Goal: Complete application form: Complete application form

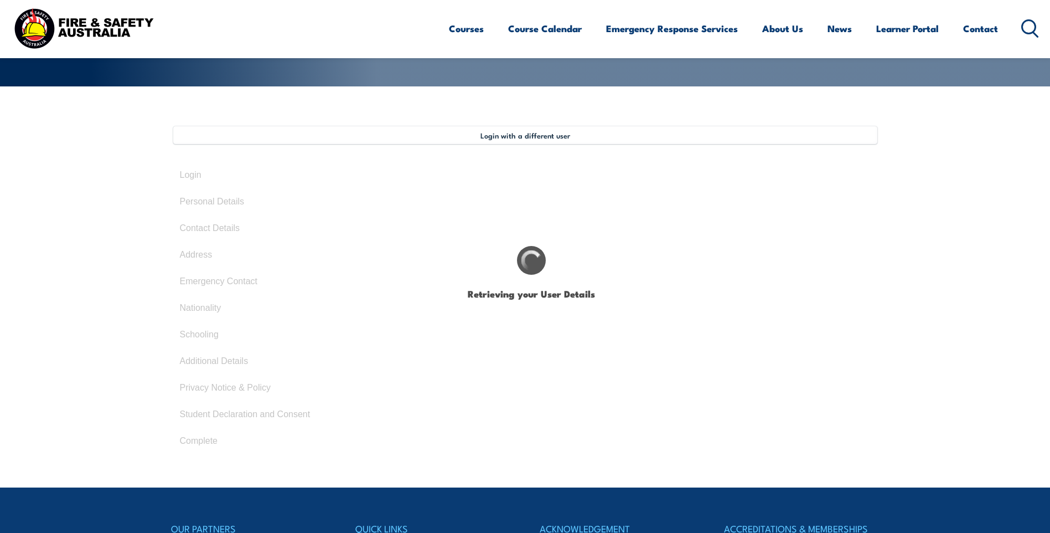
select select "Mrs"
type input "[PERSON_NAME]"
type input "Villadelgado"
type input "[DATE]"
type input "G7D9J3QMG6"
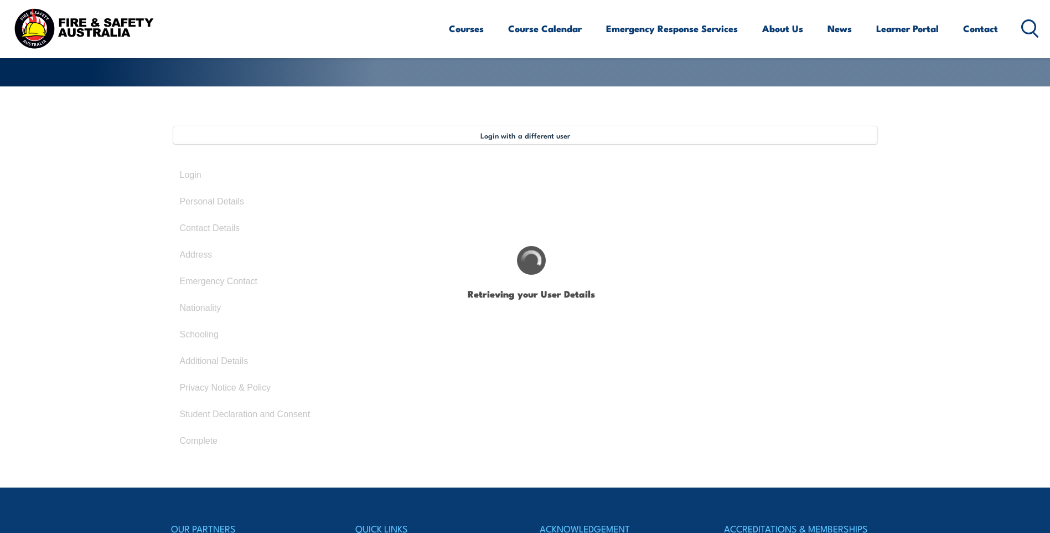
select select "F"
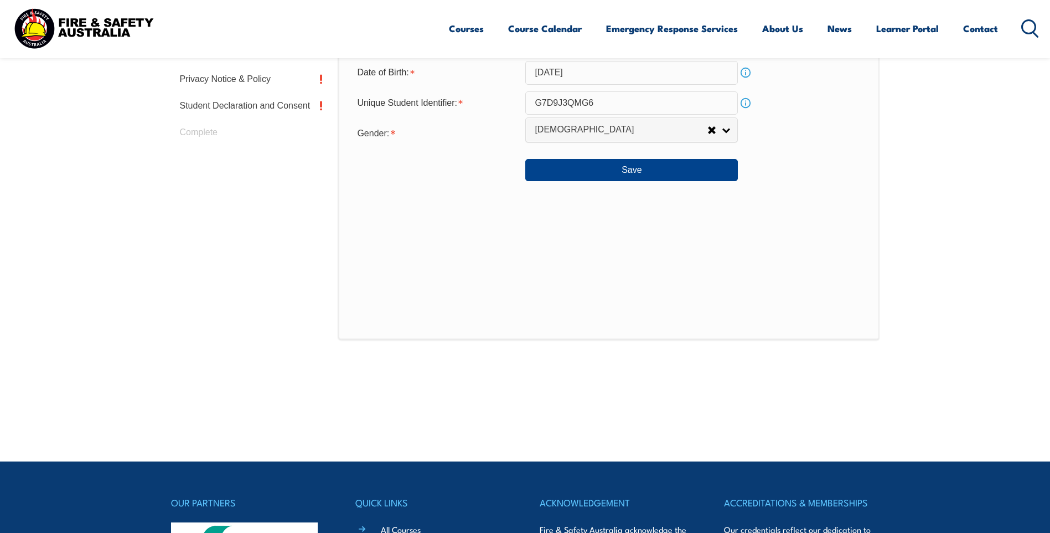
scroll to position [567, 0]
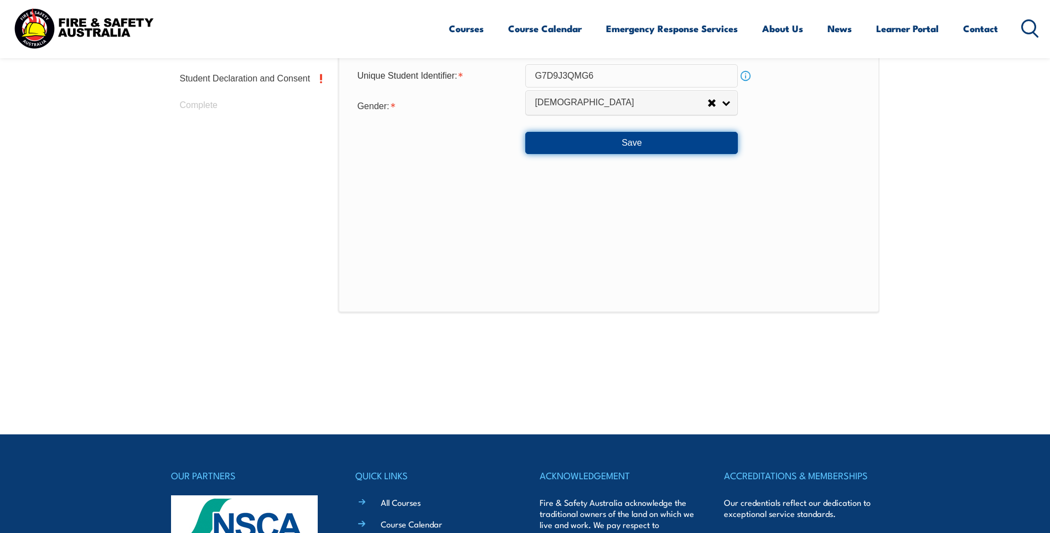
click at [646, 149] on button "Save" at bounding box center [631, 143] width 213 height 22
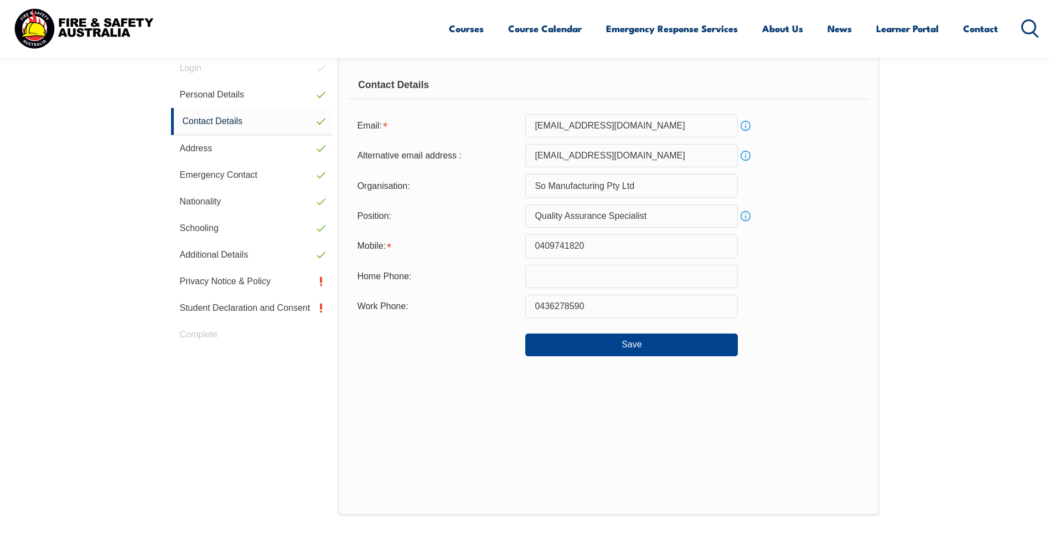
scroll to position [357, 0]
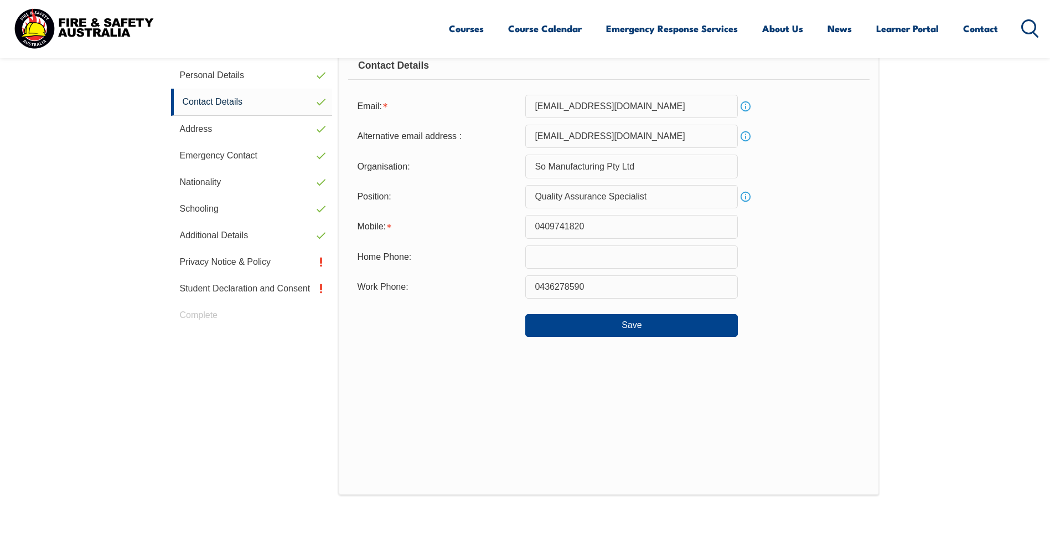
click at [538, 105] on input "[EMAIL_ADDRESS][DOMAIN_NAME]" at bounding box center [631, 106] width 213 height 23
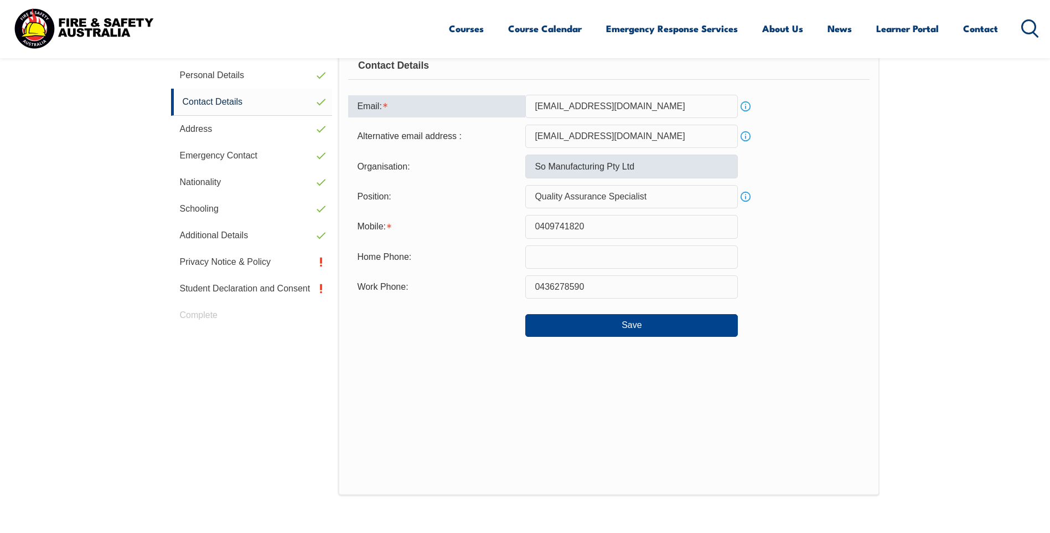
type input "[EMAIL_ADDRESS][DOMAIN_NAME]"
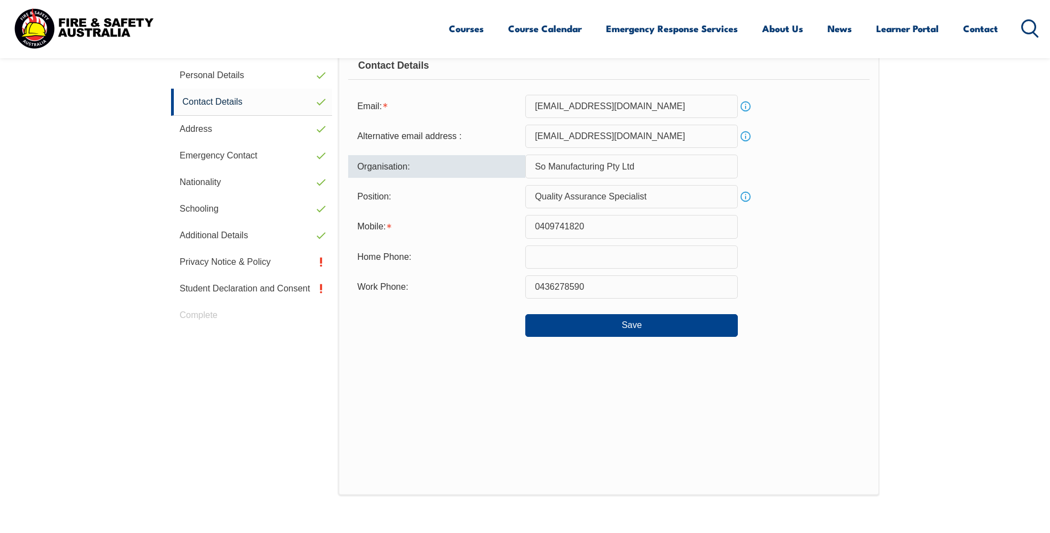
drag, startPoint x: 543, startPoint y: 167, endPoint x: 553, endPoint y: 166, distance: 10.0
click at [546, 167] on input "So Manufacturing Pty Ltd" at bounding box center [631, 165] width 213 height 23
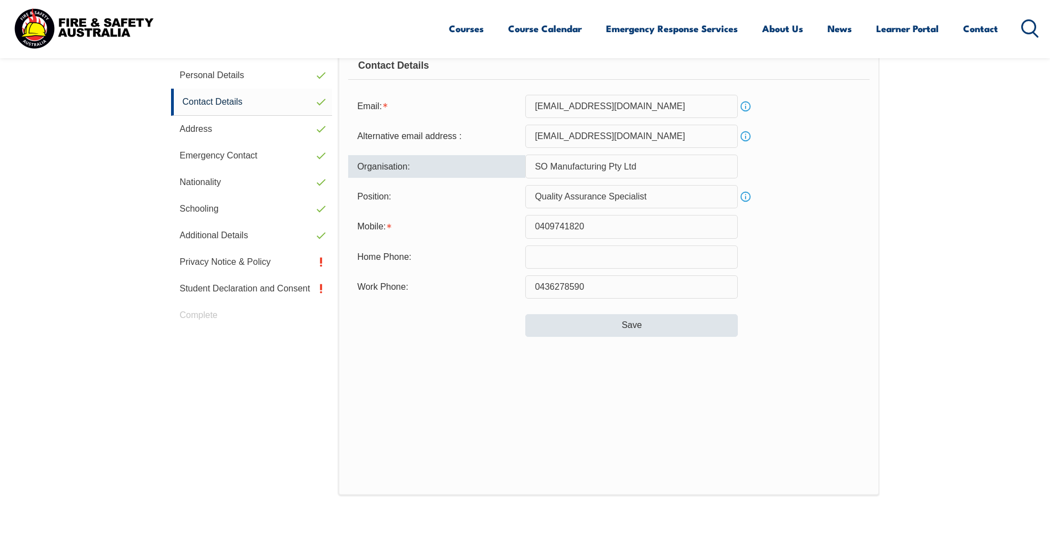
type input "SO Manufacturing Pty Ltd"
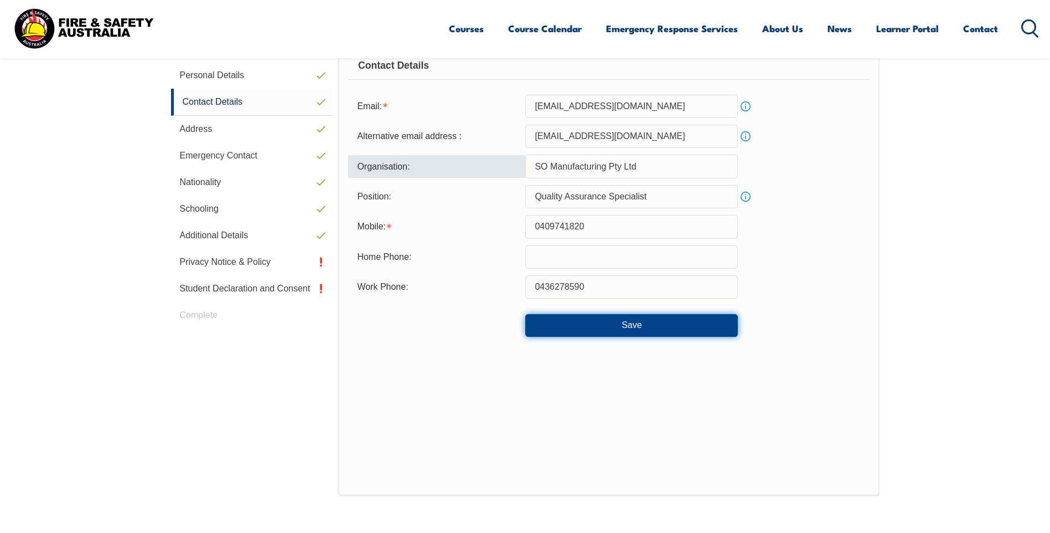
click at [625, 322] on button "Save" at bounding box center [631, 325] width 213 height 22
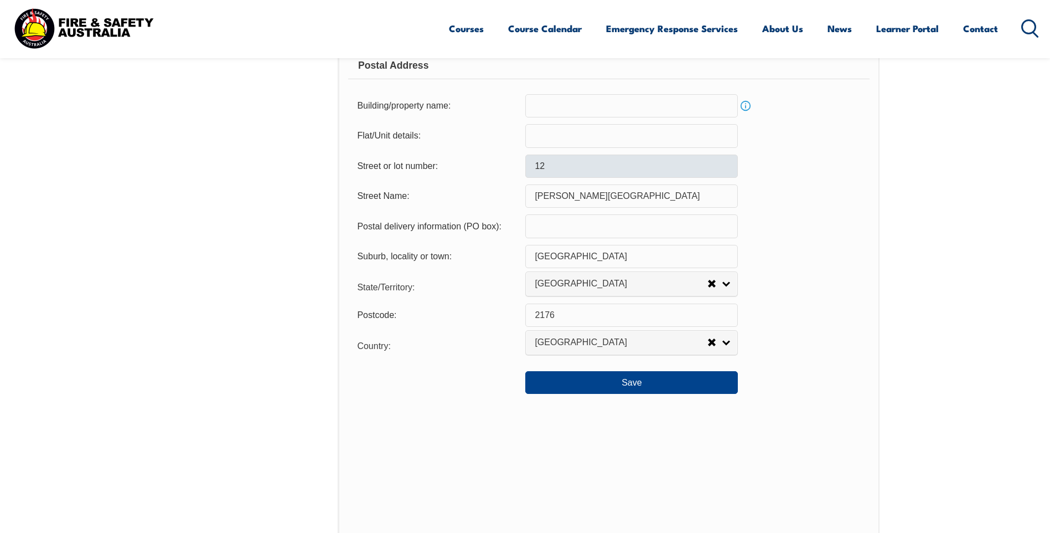
scroll to position [745, 0]
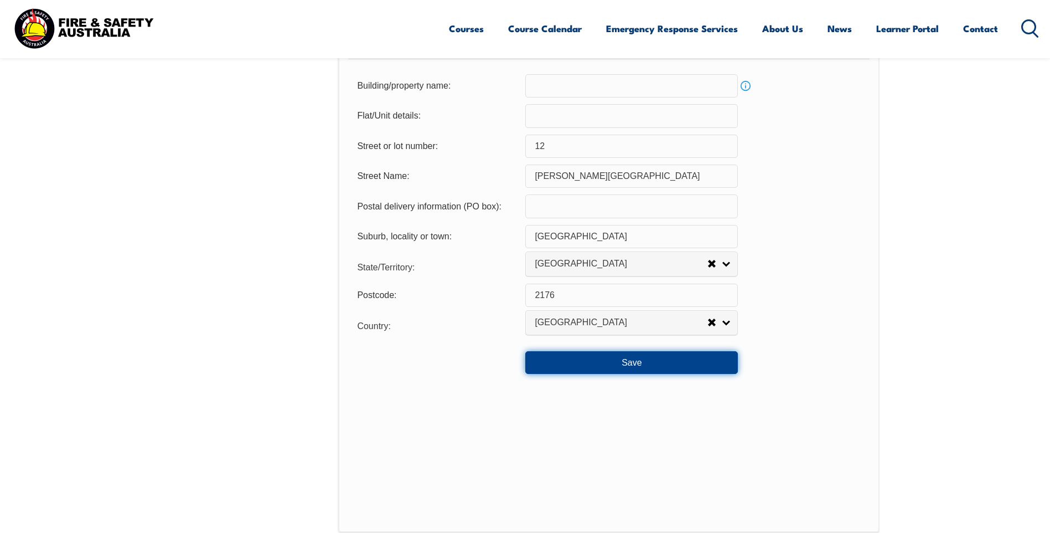
click at [619, 358] on button "Save" at bounding box center [631, 362] width 213 height 22
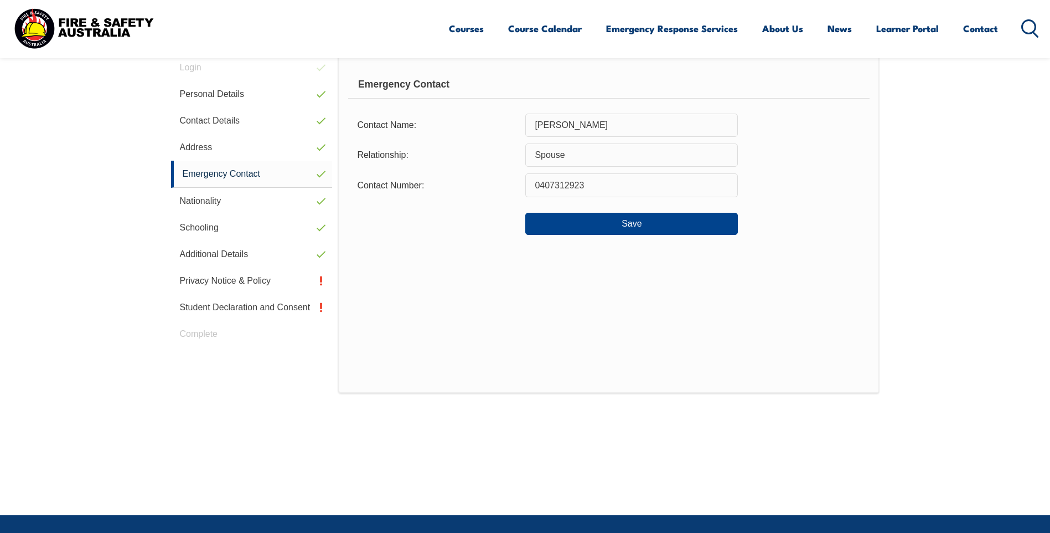
scroll to position [302, 0]
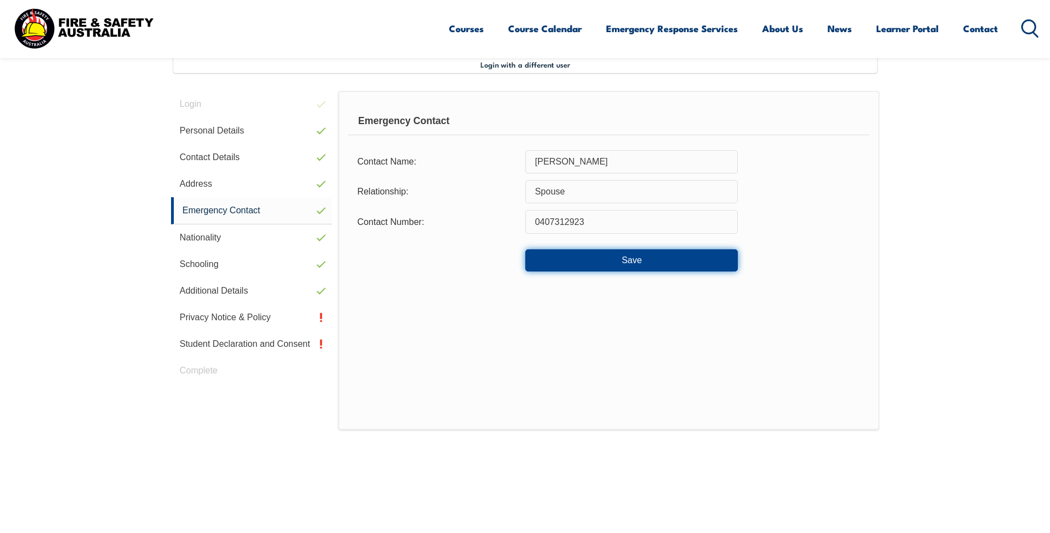
click at [622, 262] on button "Save" at bounding box center [631, 260] width 213 height 22
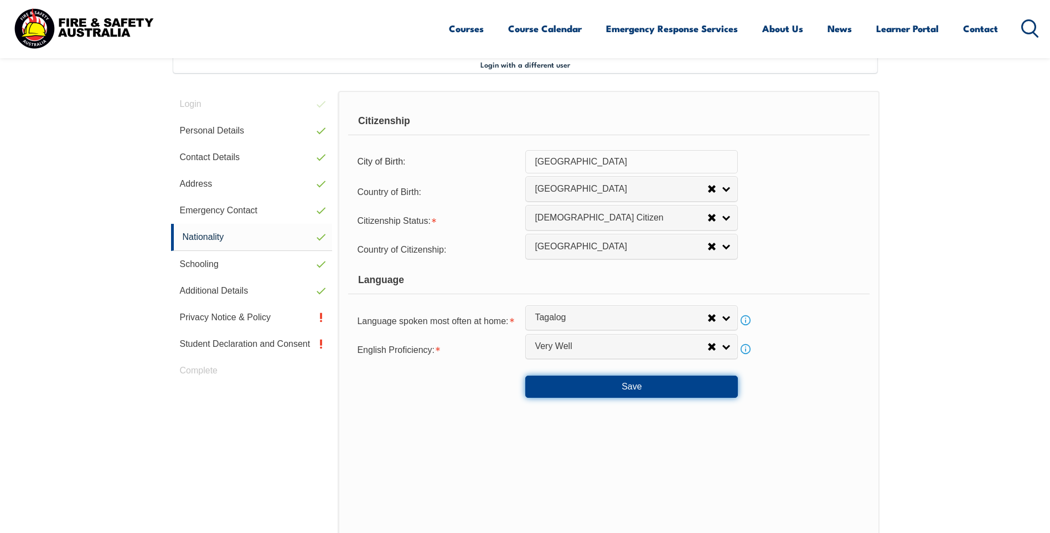
click at [642, 384] on button "Save" at bounding box center [631, 386] width 213 height 22
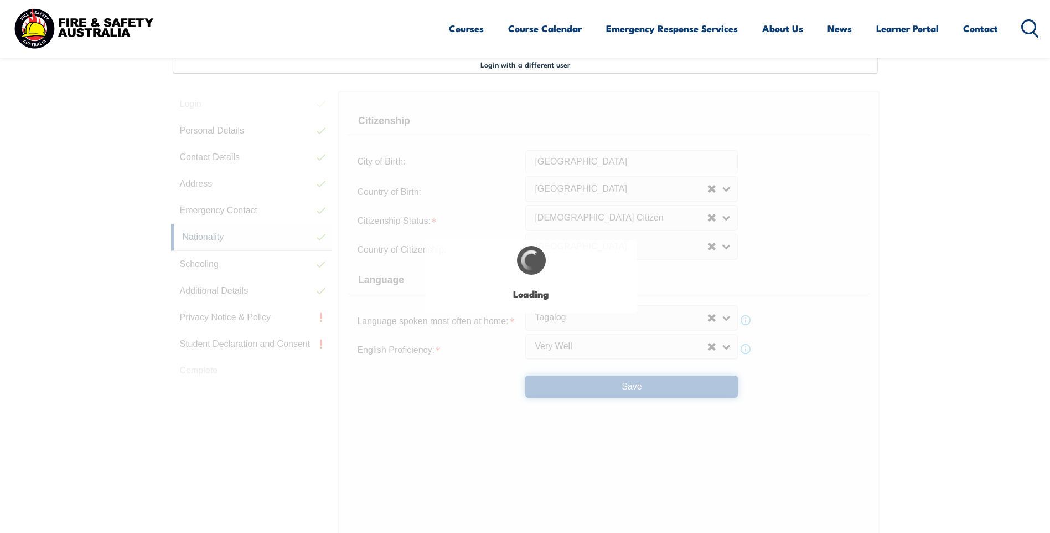
select select "false"
select select "true"
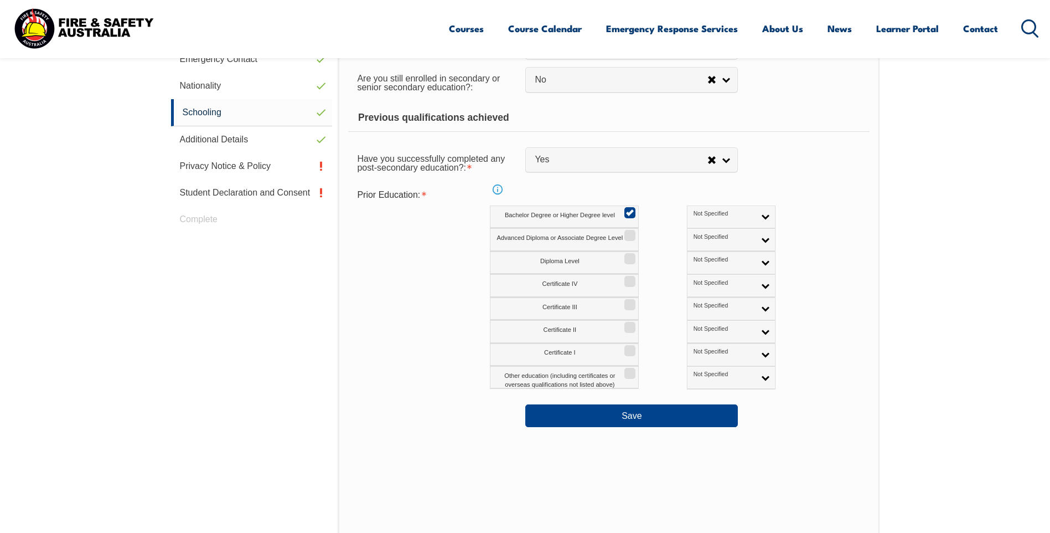
scroll to position [468, 0]
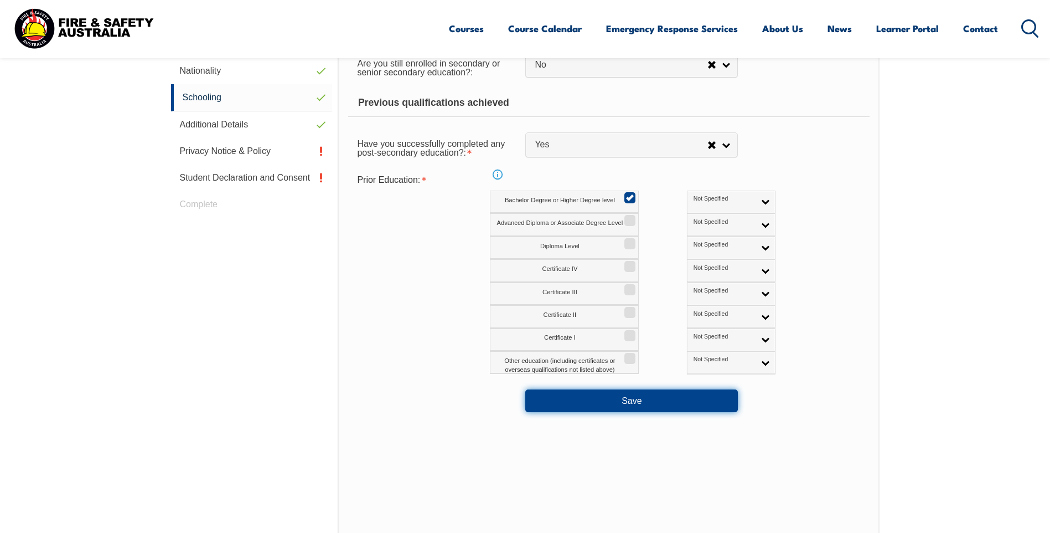
click at [630, 404] on button "Save" at bounding box center [631, 400] width 213 height 22
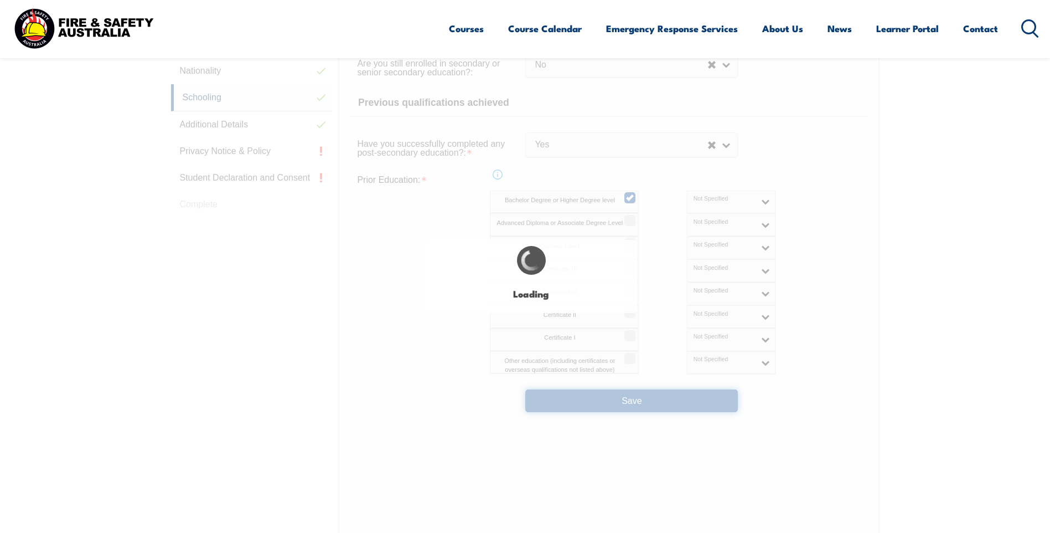
select select "false"
select select "true"
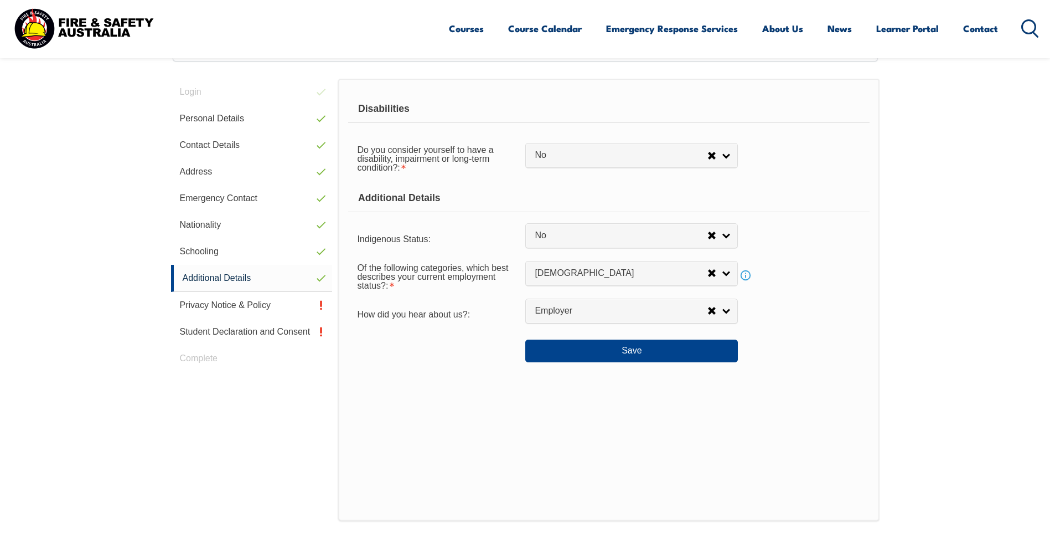
scroll to position [302, 0]
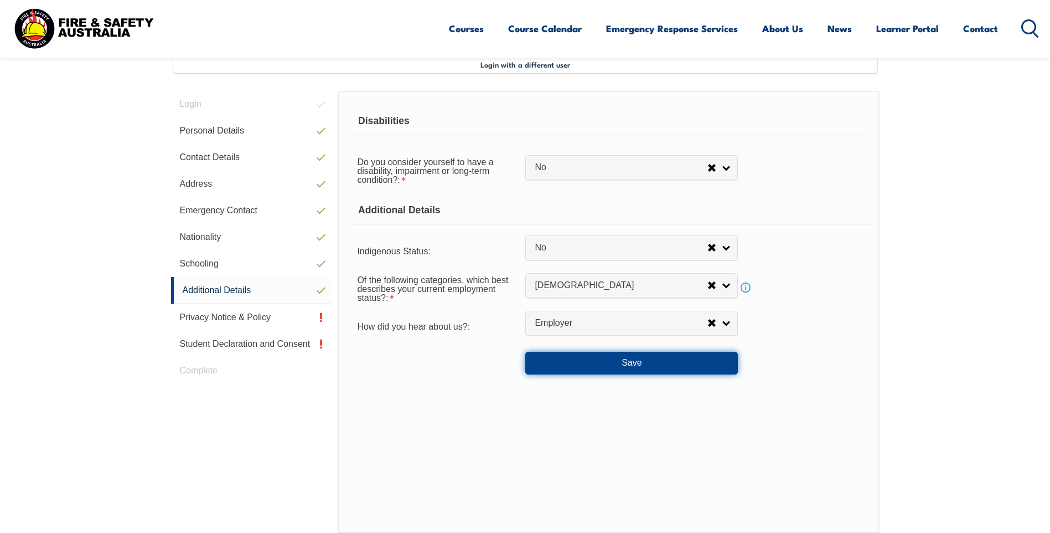
click at [609, 362] on button "Save" at bounding box center [631, 363] width 213 height 22
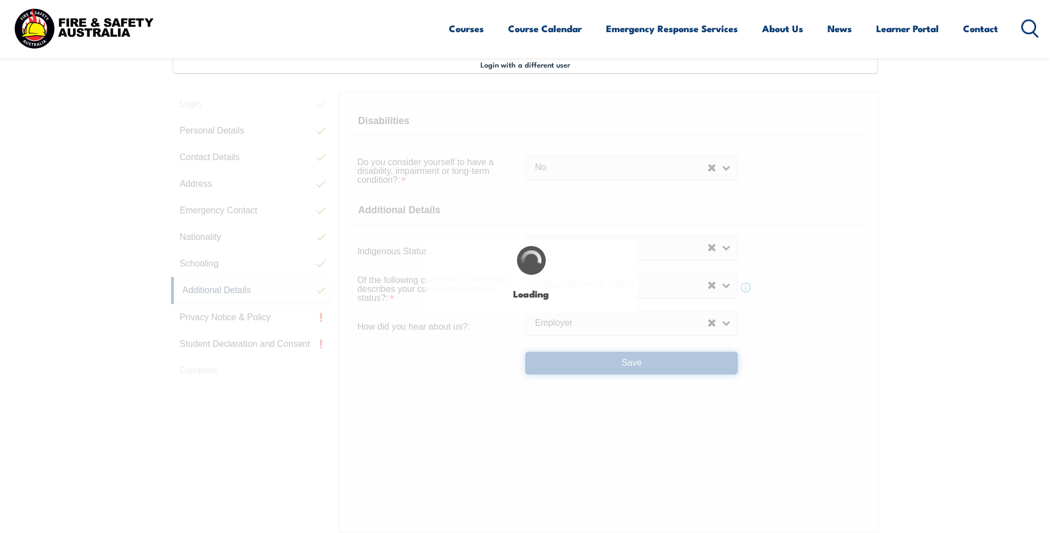
select select "false"
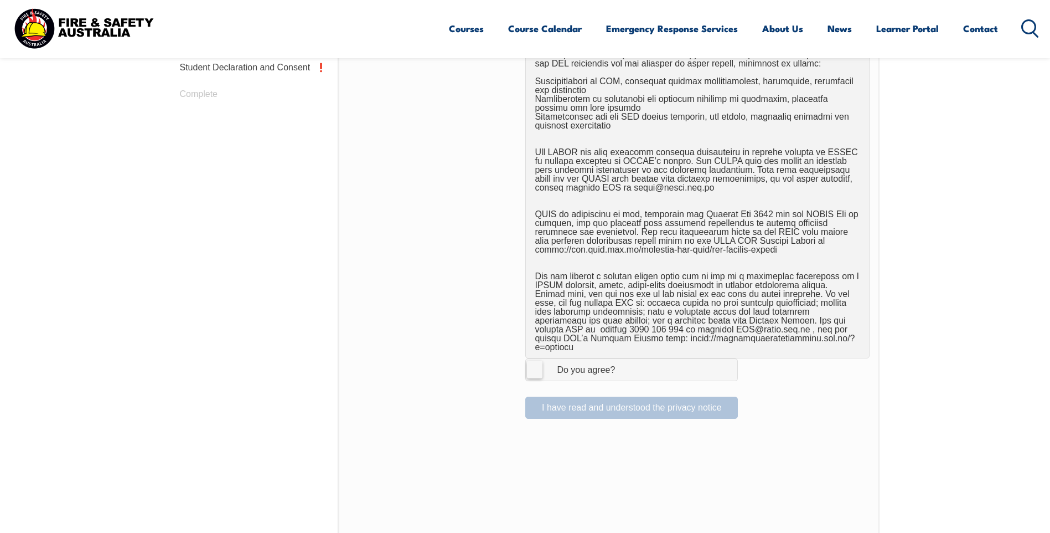
scroll to position [579, 0]
click at [536, 361] on label "I Agree Do you agree?" at bounding box center [631, 369] width 213 height 22
click at [624, 361] on input "I Agree Do you agree?" at bounding box center [633, 368] width 19 height 21
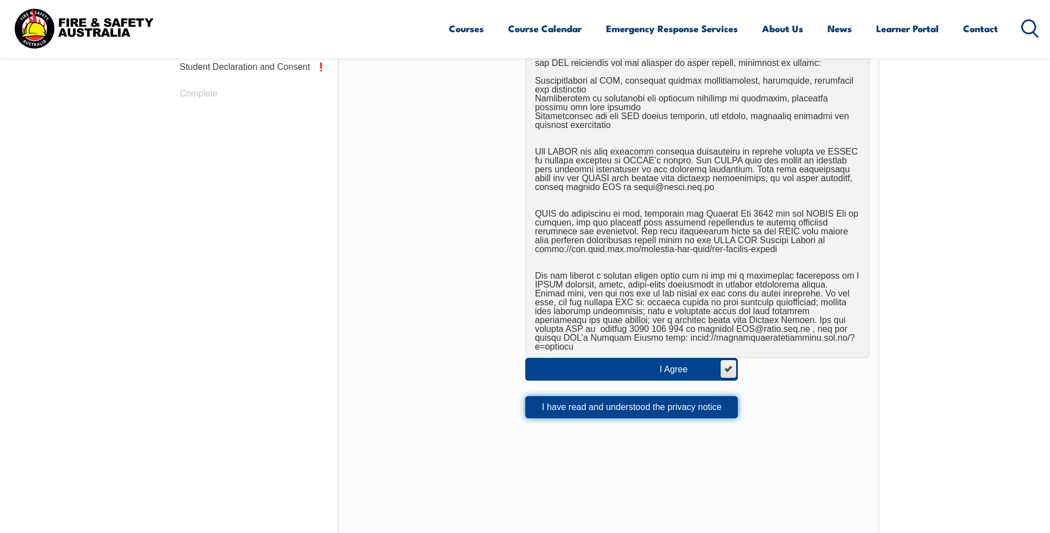
click at [583, 399] on button "I have read and understood the privacy notice" at bounding box center [631, 407] width 213 height 22
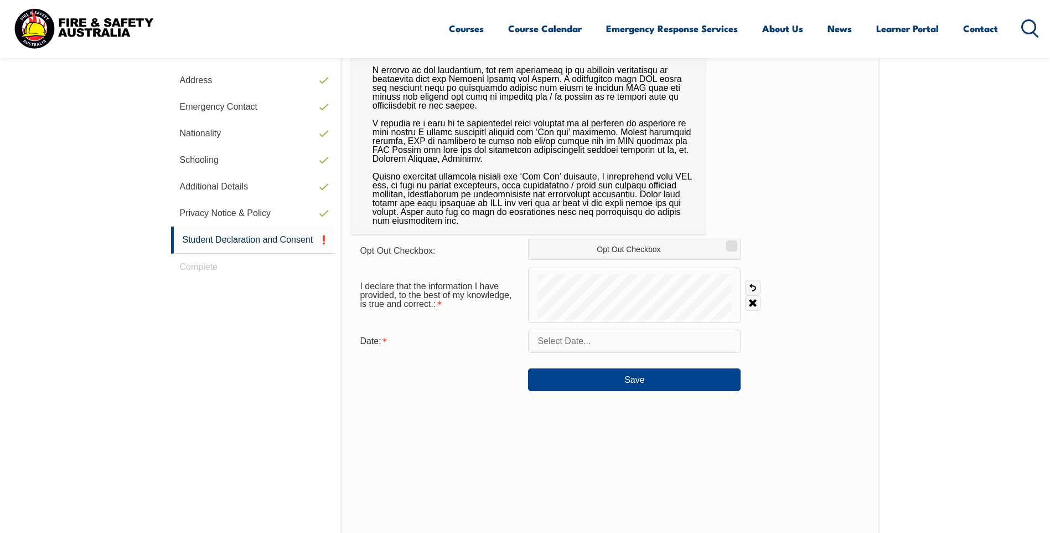
scroll to position [412, 0]
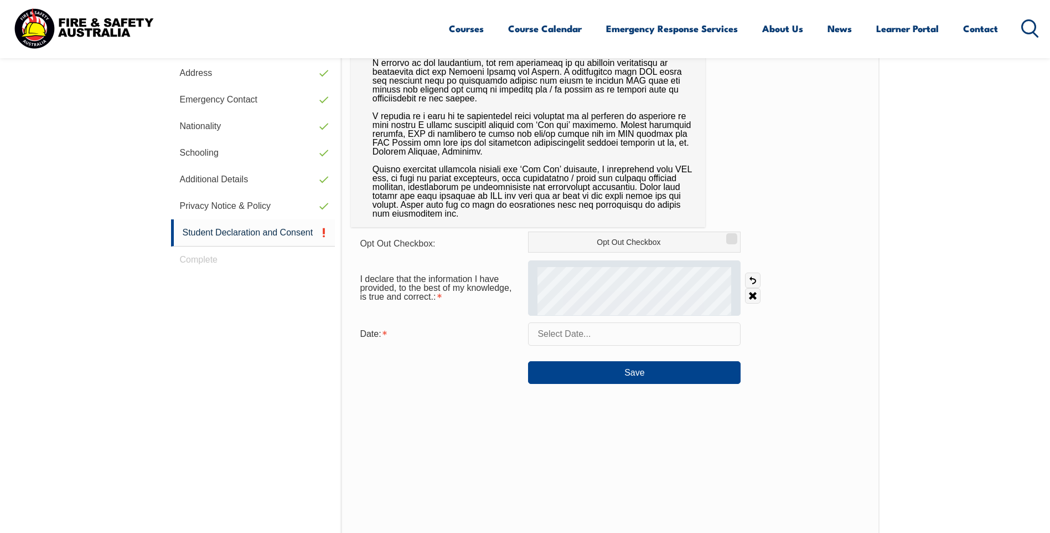
click at [648, 260] on div at bounding box center [634, 287] width 213 height 55
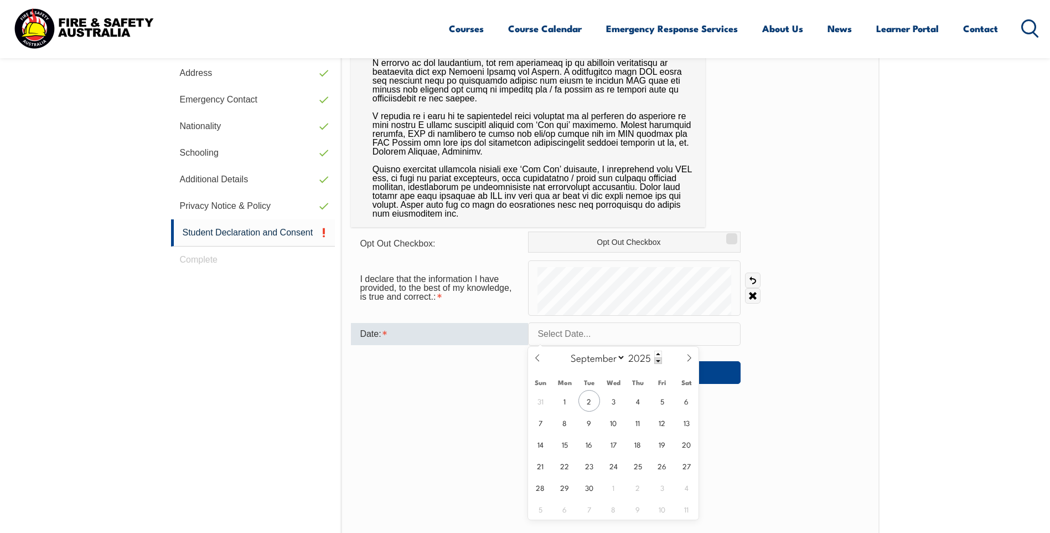
click at [571, 335] on input "text" at bounding box center [634, 333] width 213 height 23
click at [586, 405] on span "2" at bounding box center [590, 401] width 22 height 22
type input "[DATE]"
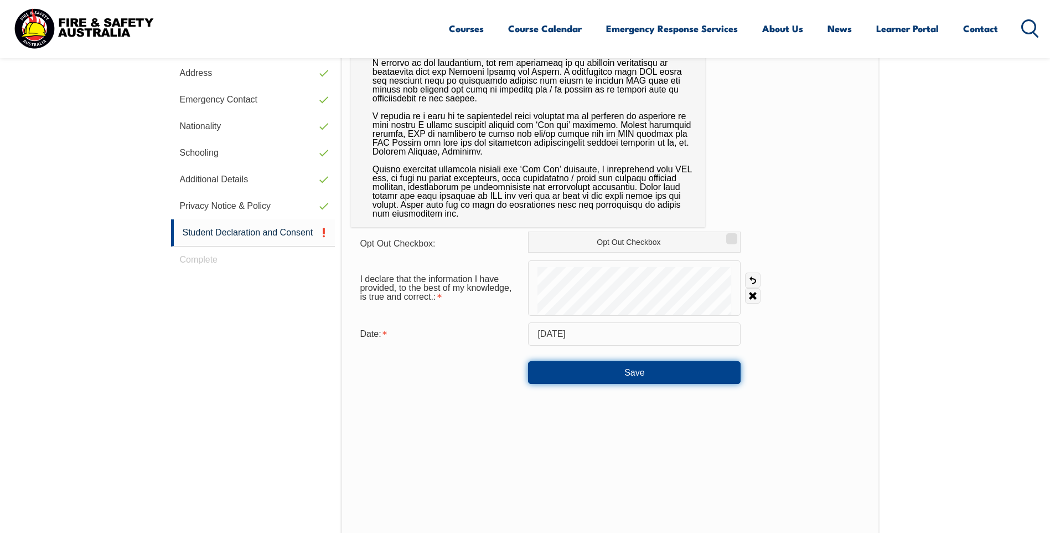
click at [611, 371] on button "Save" at bounding box center [634, 372] width 213 height 22
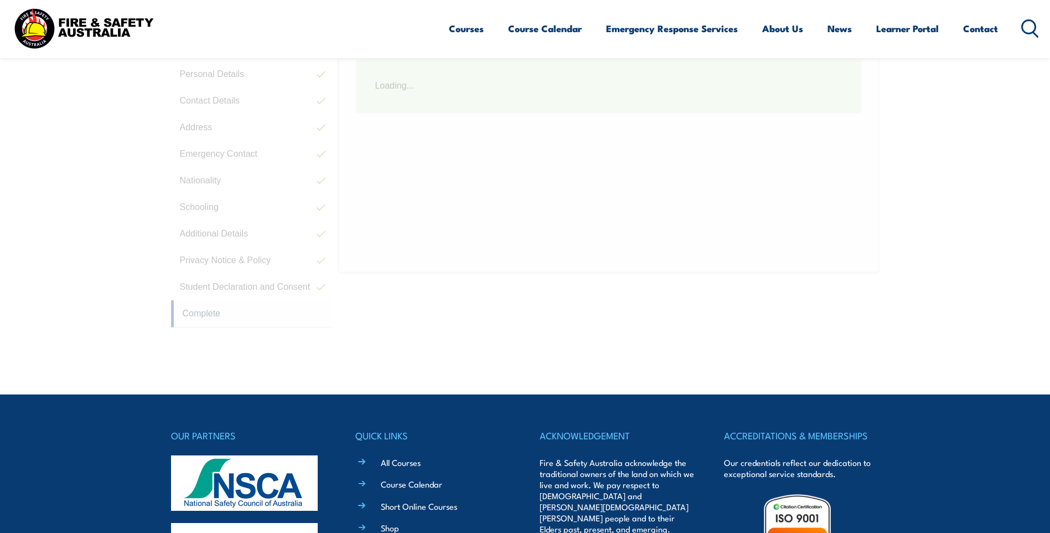
scroll to position [302, 0]
